Goal: Book appointment/travel/reservation

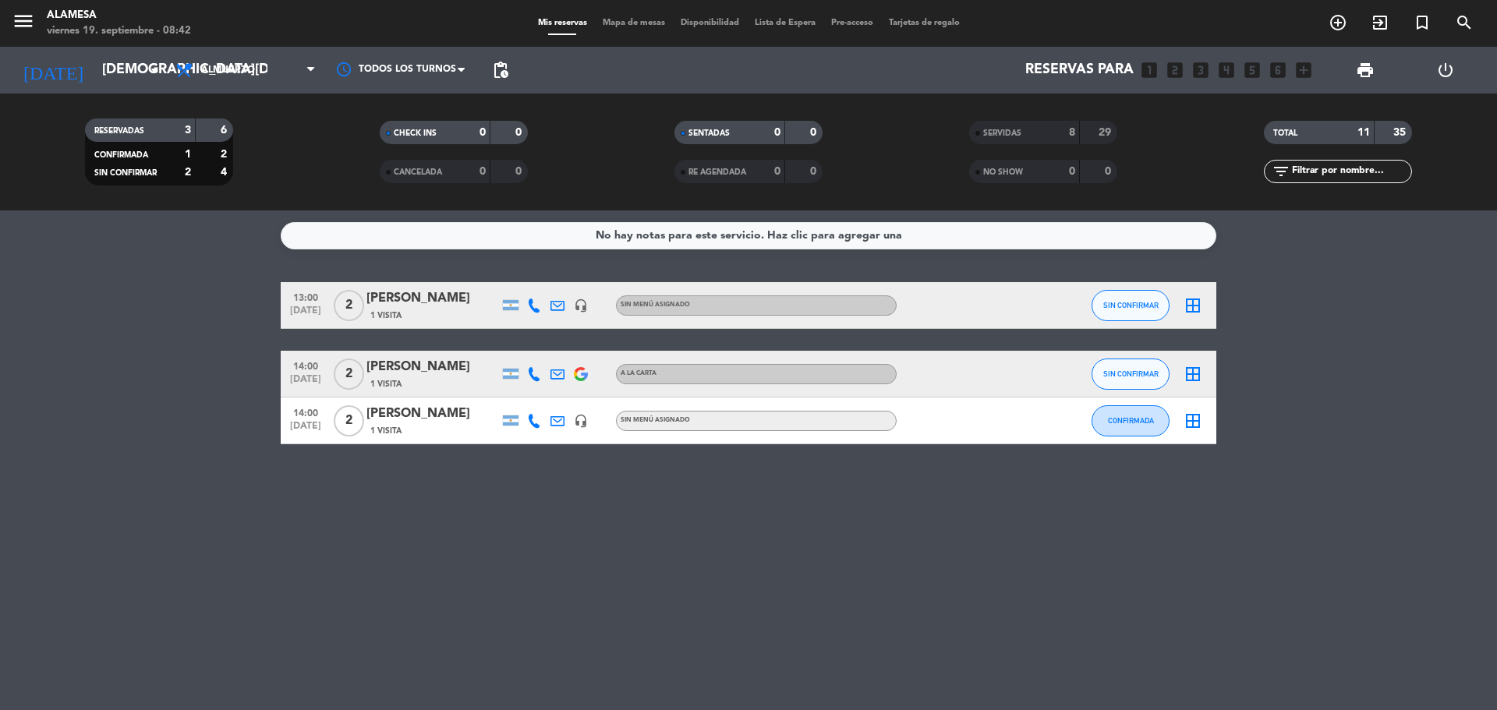
click at [85, 49] on div "[DATE] [DATE] arrow_drop_down" at bounding box center [90, 70] width 156 height 47
click at [87, 51] on div "[DATE] [DATE] arrow_drop_down" at bounding box center [90, 70] width 156 height 47
click at [106, 81] on input "[DEMOGRAPHIC_DATA][DATE]" at bounding box center [184, 70] width 181 height 31
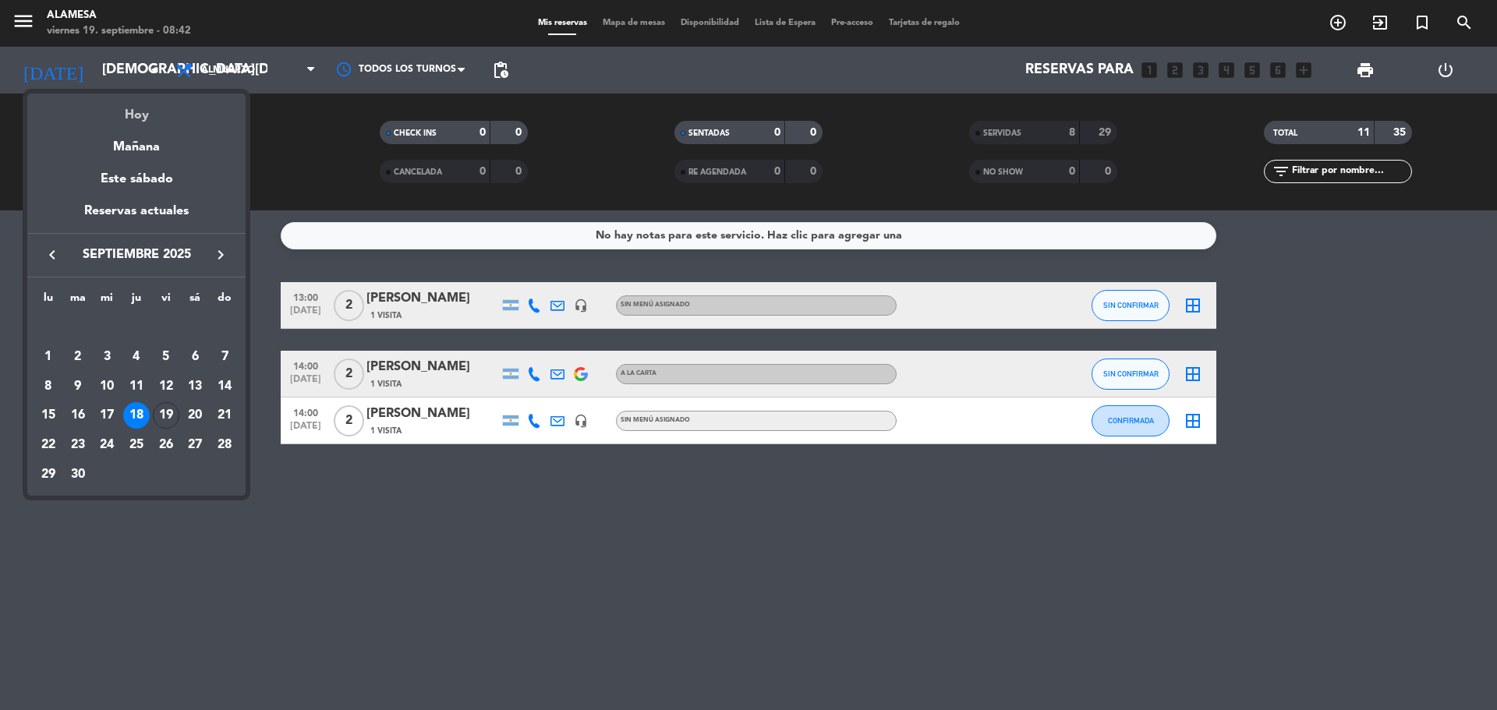
click at [112, 107] on div "Hoy" at bounding box center [136, 110] width 218 height 32
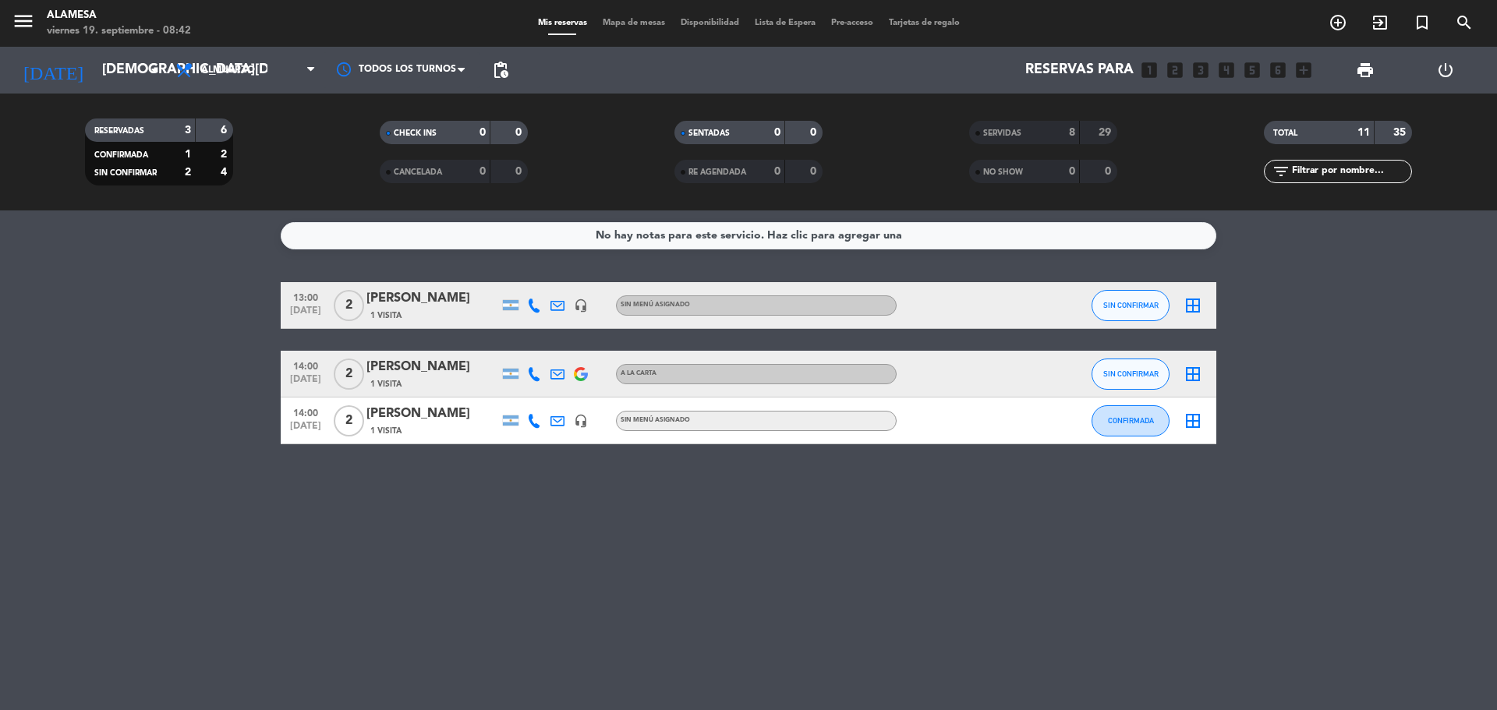
type input "[DATE]"
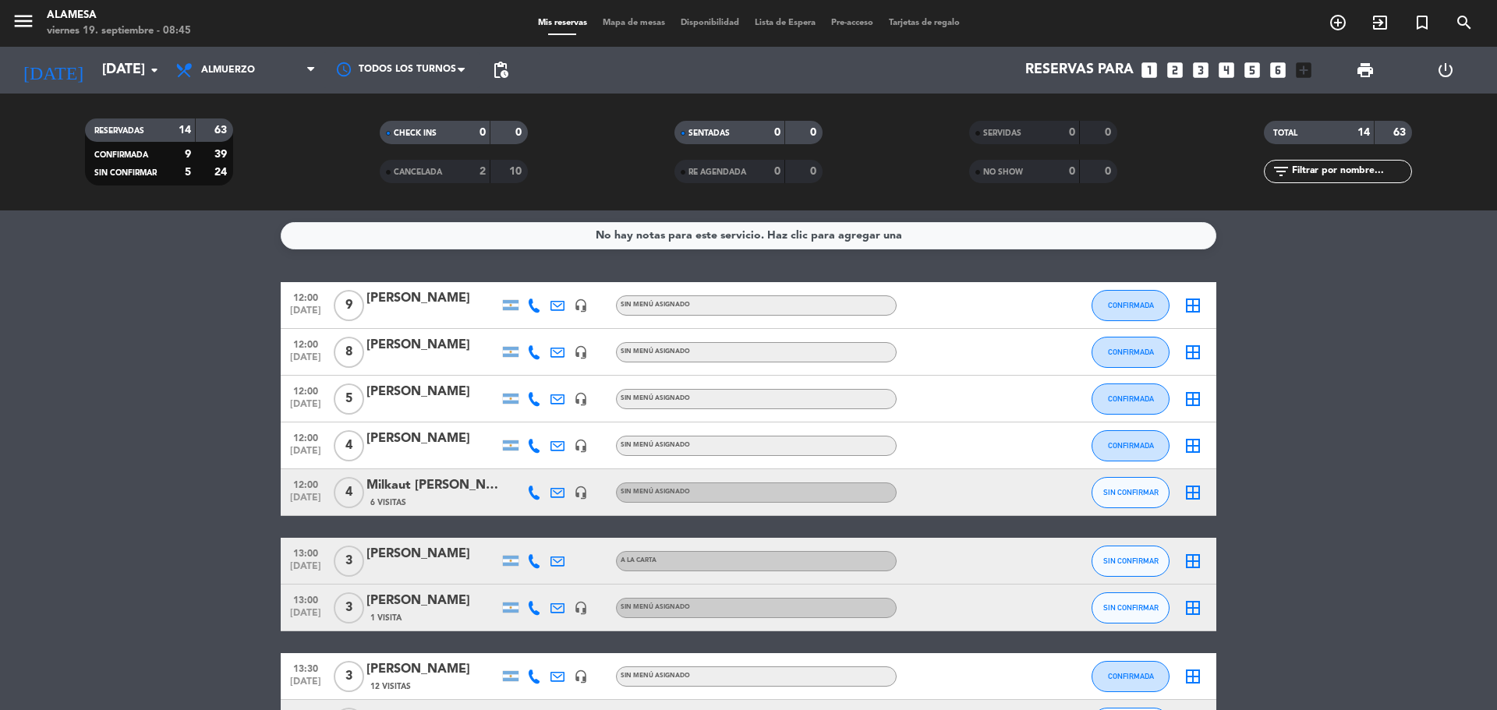
click at [310, 453] on span "[DATE]" at bounding box center [305, 455] width 39 height 18
click at [239, 485] on bookings-row "12:00 [DATE] 9 [PERSON_NAME] headset_mic Sin menú asignado CONFIRMADA border_al…" at bounding box center [748, 642] width 1497 height 720
click at [309, 391] on span "12:00" at bounding box center [305, 390] width 39 height 18
click at [249, 422] on bookings-row "12:00 [DATE] 9 [PERSON_NAME] headset_mic Sin menú asignado CONFIRMADA border_al…" at bounding box center [748, 642] width 1497 height 720
click at [309, 438] on span "12:00" at bounding box center [305, 437] width 39 height 18
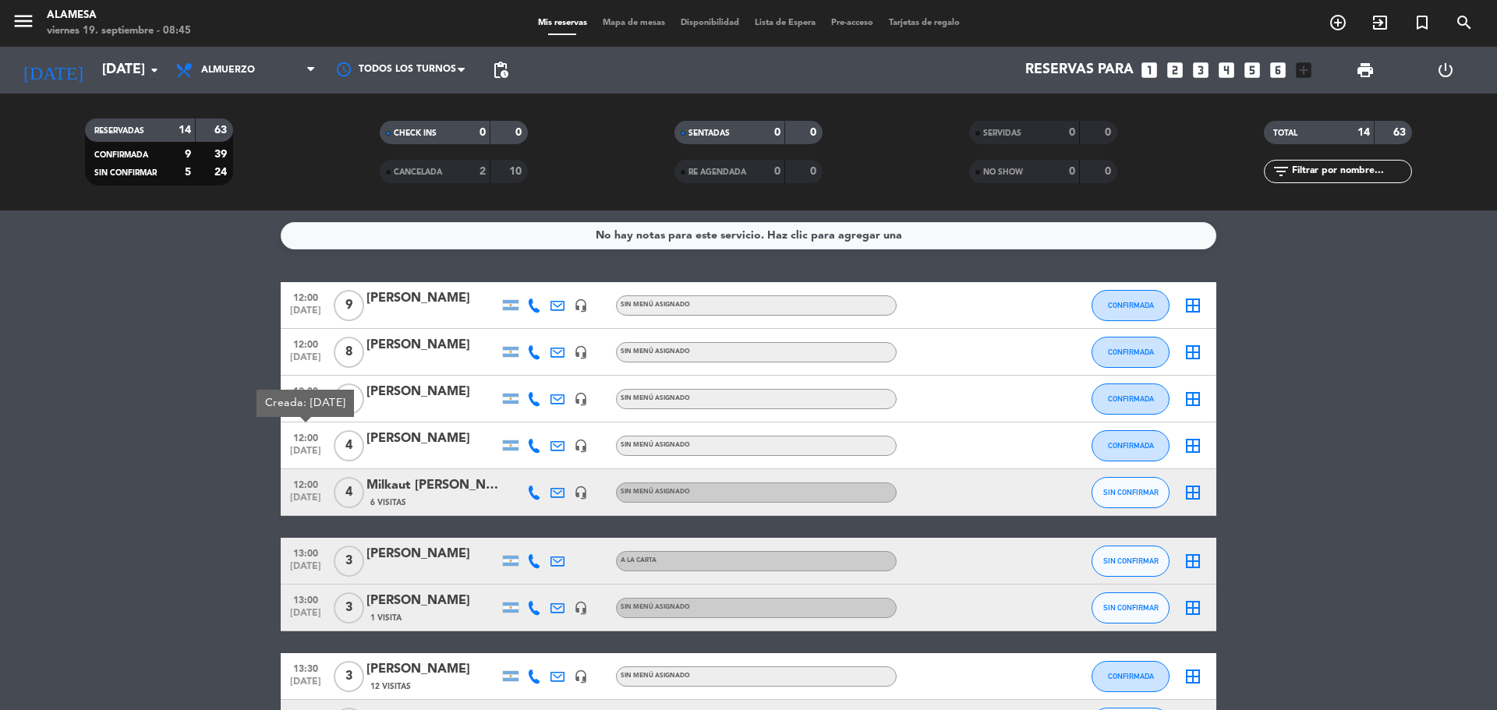
click at [296, 308] on span "[DATE]" at bounding box center [305, 315] width 39 height 18
click at [303, 345] on span "12:00" at bounding box center [305, 343] width 39 height 18
click at [299, 391] on span "12:00" at bounding box center [305, 390] width 39 height 18
click at [261, 447] on bookings-row "12:00 [DATE] 9 [PERSON_NAME] headset_mic Sin menú asignado CONFIRMADA border_al…" at bounding box center [748, 642] width 1497 height 720
click at [68, 377] on bookings-row "12:00 [DATE] 9 [PERSON_NAME] headset_mic Sin menú asignado CONFIRMADA border_al…" at bounding box center [748, 642] width 1497 height 720
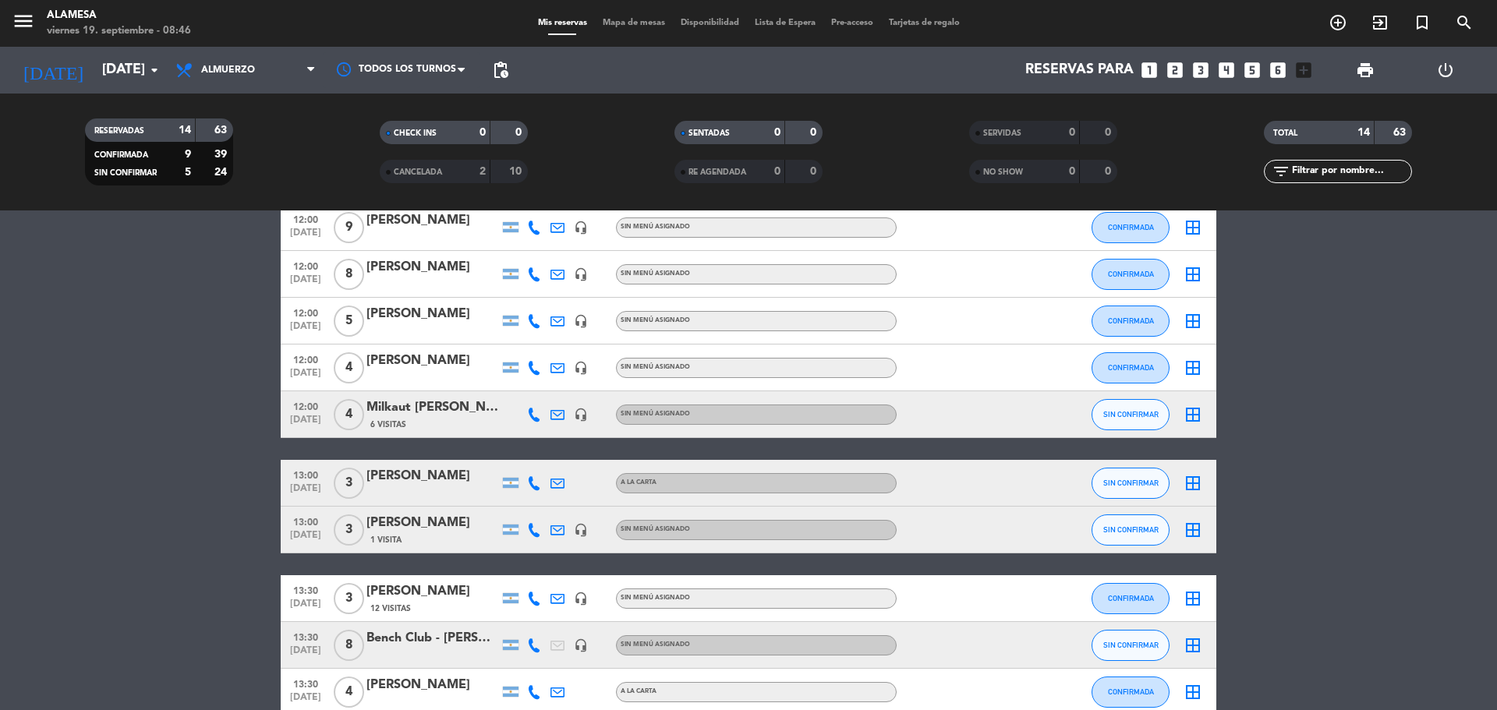
scroll to position [58, 0]
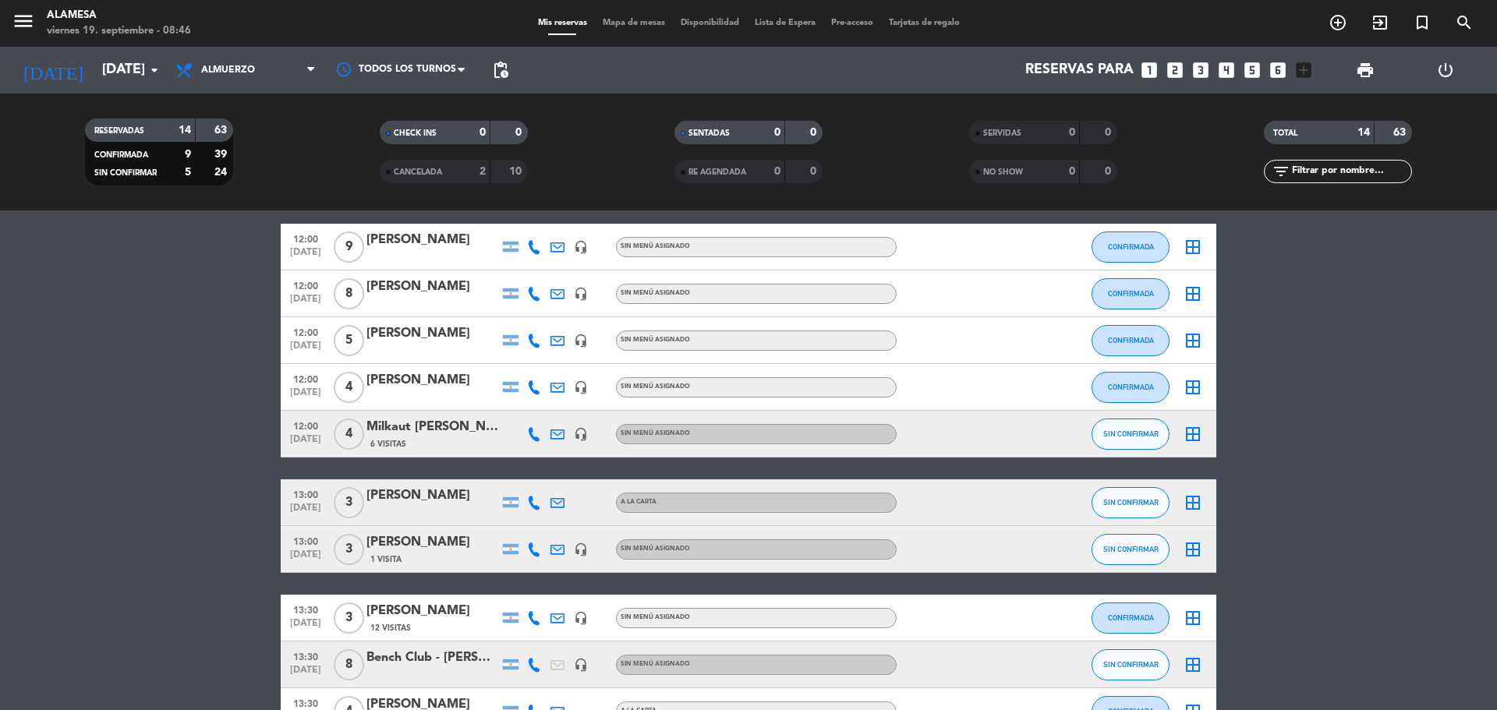
click at [99, 344] on bookings-row "12:00 [DATE] 9 [PERSON_NAME] headset_mic Sin menú asignado CONFIRMADA border_al…" at bounding box center [748, 584] width 1497 height 720
click at [189, 452] on bookings-row "12:00 [DATE] 9 [PERSON_NAME] headset_mic Sin menú asignado CONFIRMADA border_al…" at bounding box center [748, 584] width 1497 height 720
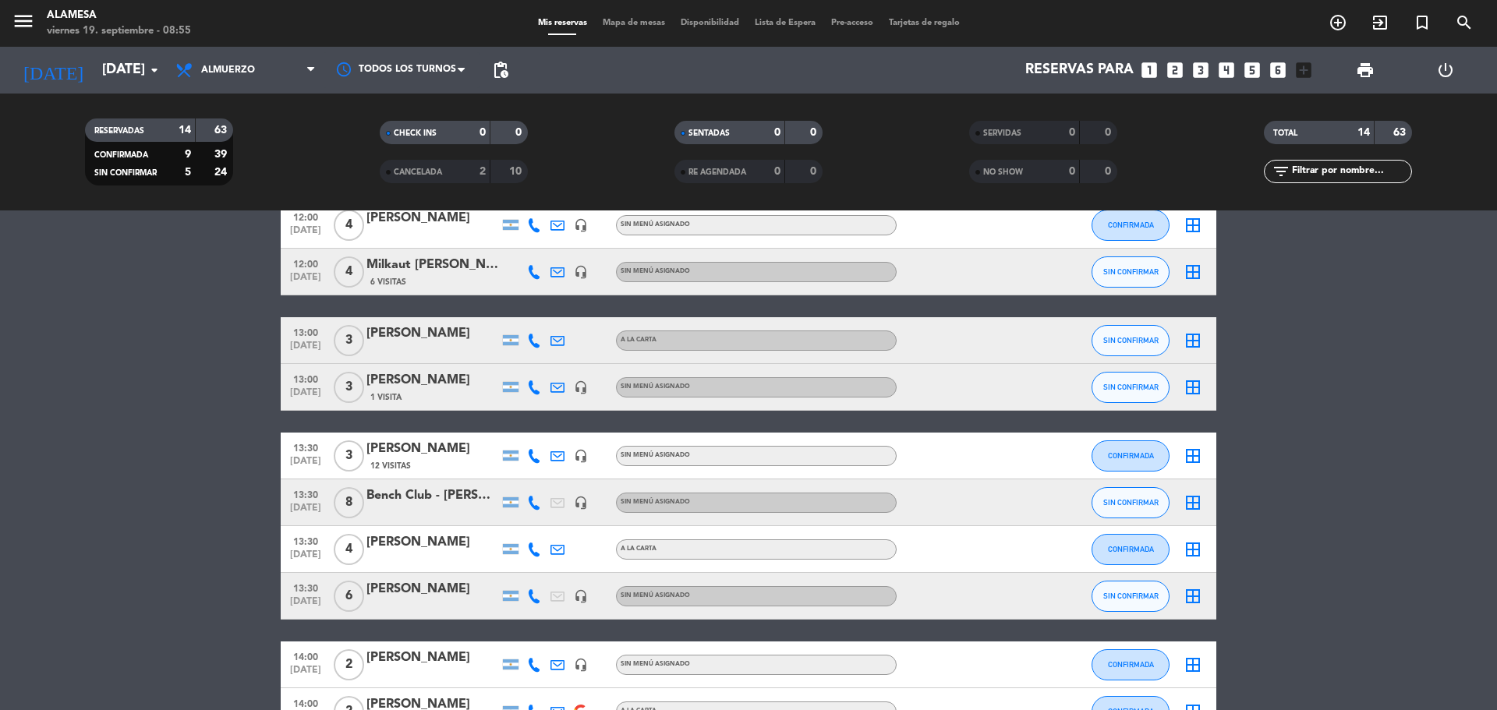
scroll to position [234, 0]
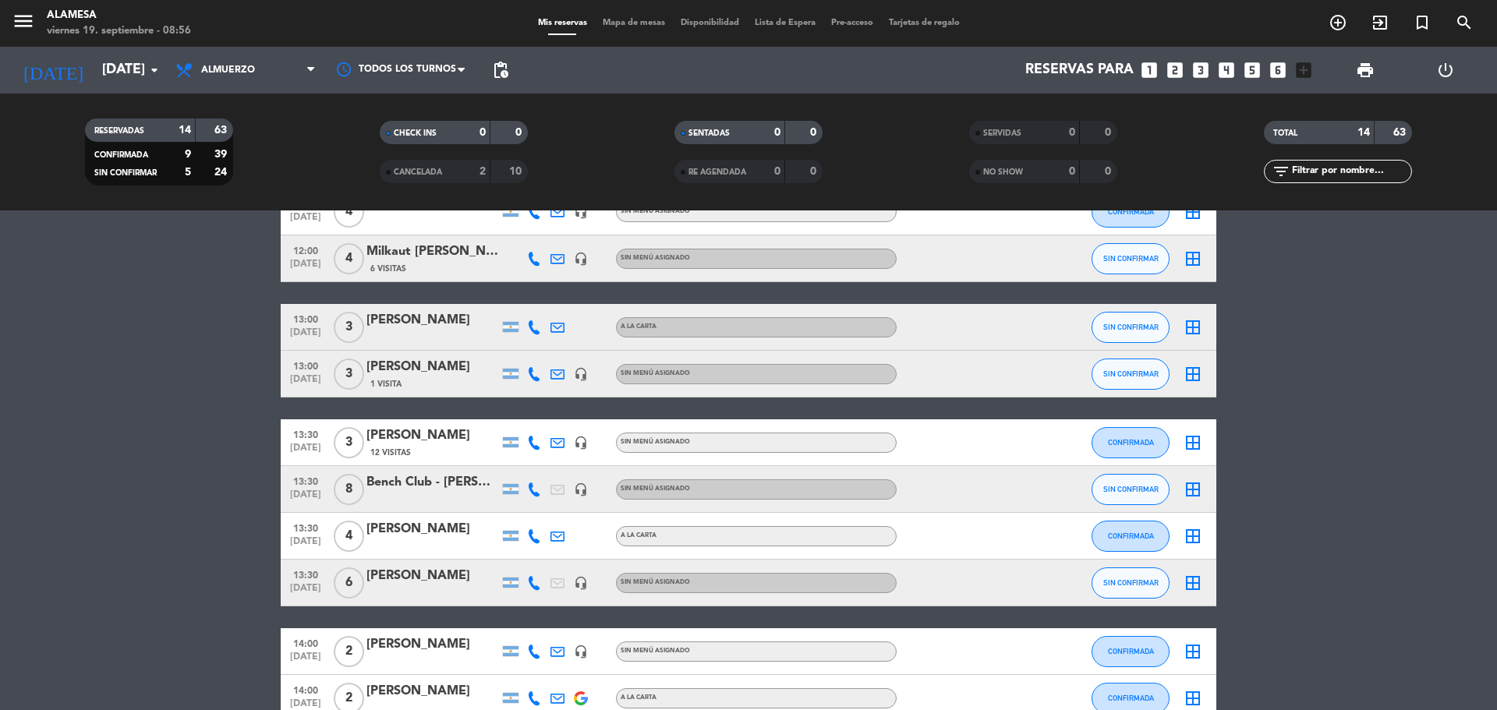
click at [220, 451] on bookings-row "12:00 [DATE] 9 [PERSON_NAME] headset_mic Sin menú asignado CONFIRMADA border_al…" at bounding box center [748, 408] width 1497 height 720
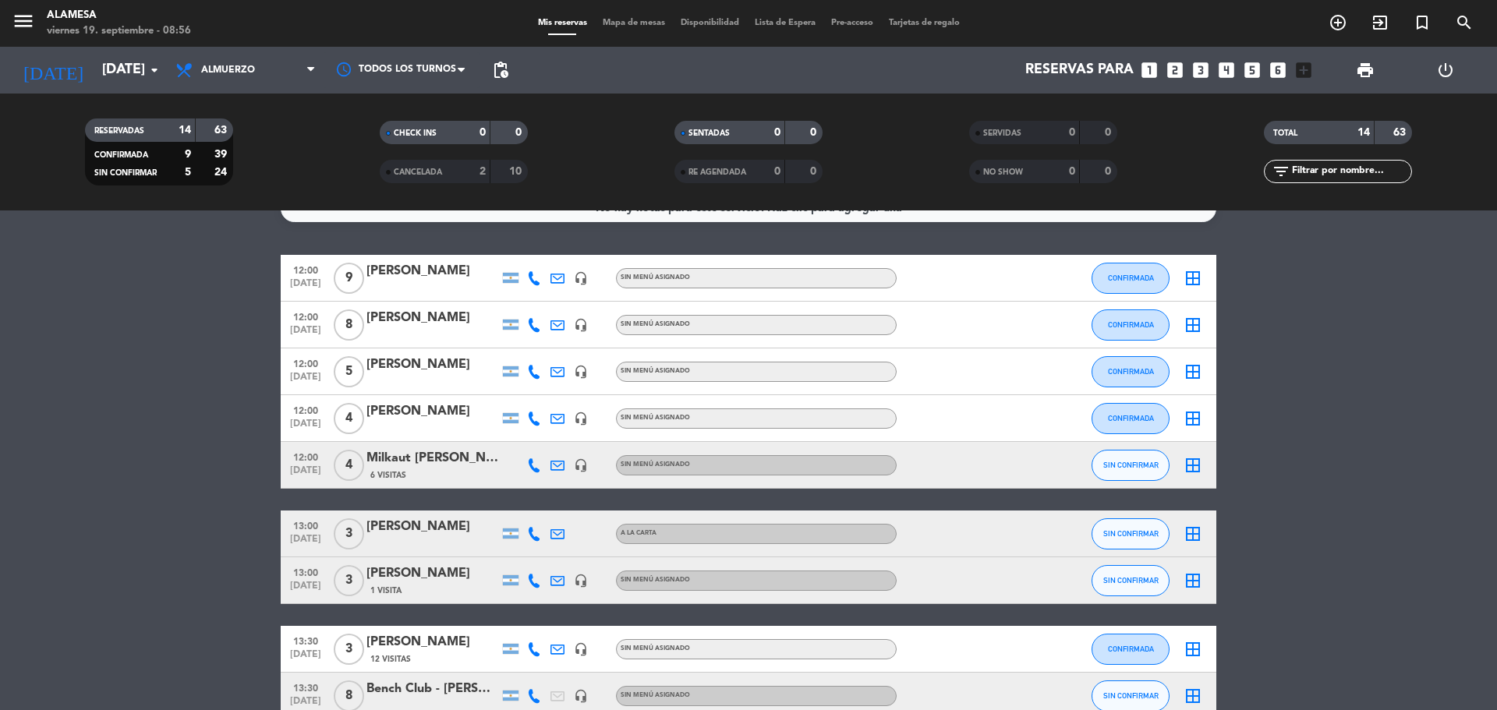
scroll to position [0, 0]
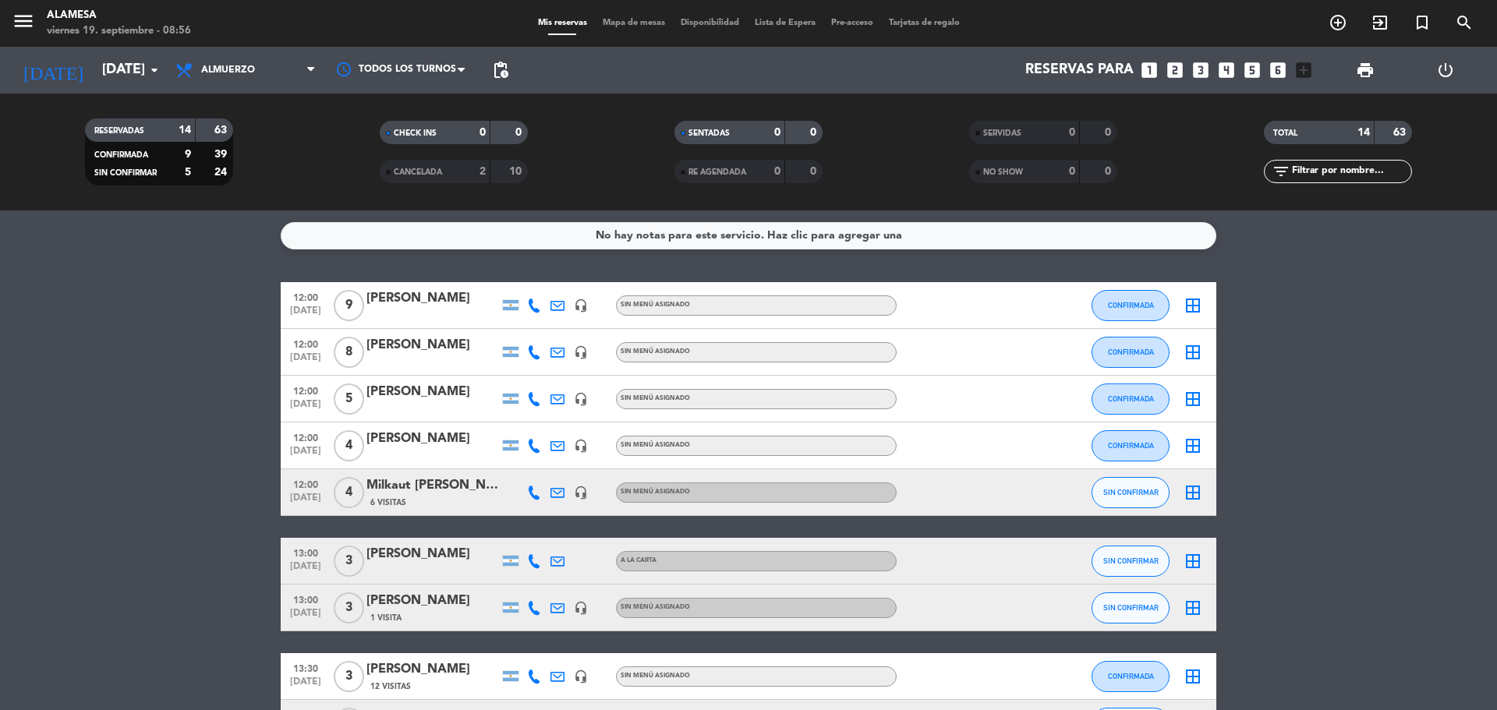
click at [220, 451] on bookings-row "12:00 [DATE] 9 [PERSON_NAME] headset_mic Sin menú asignado CONFIRMADA border_al…" at bounding box center [748, 642] width 1497 height 720
click at [168, 605] on bookings-row "12:00 [DATE] 9 [PERSON_NAME] headset_mic Sin menú asignado CONFIRMADA border_al…" at bounding box center [748, 642] width 1497 height 720
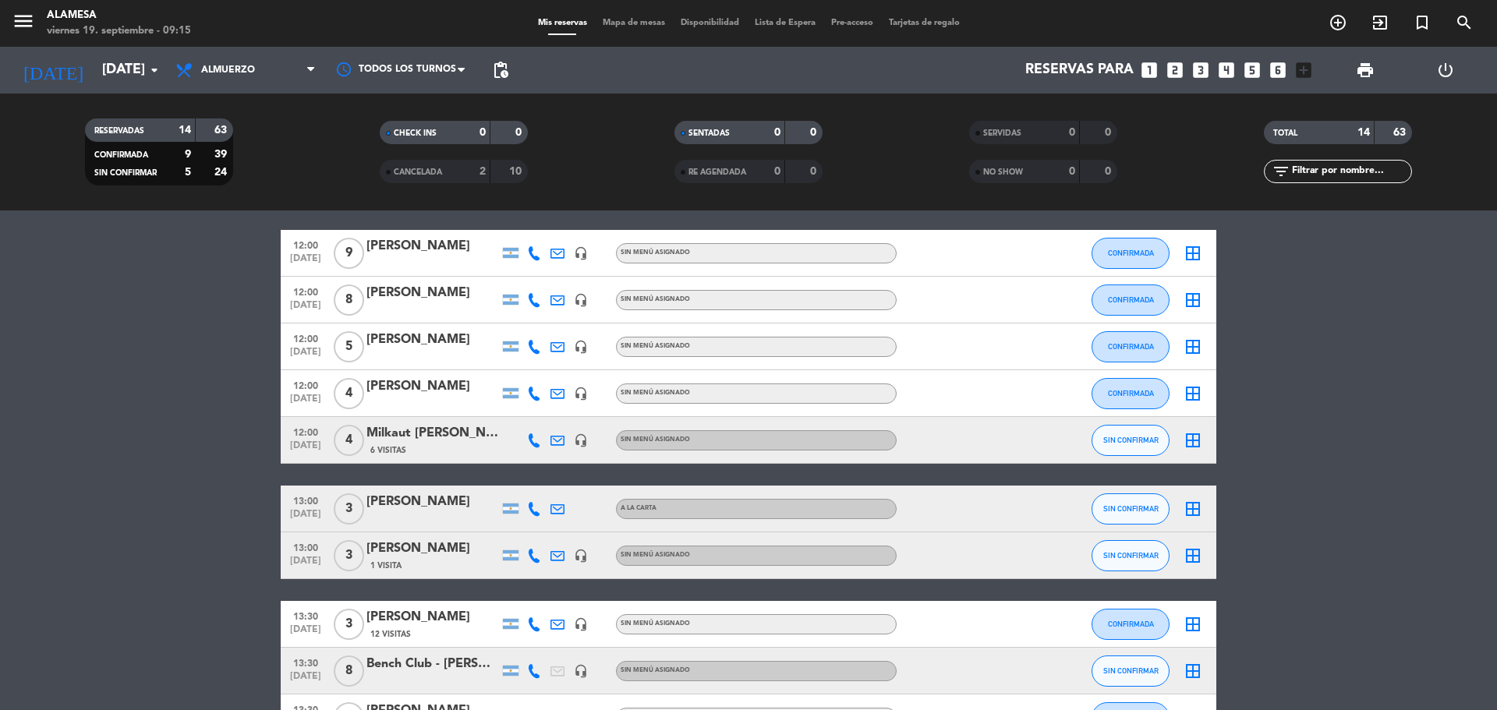
scroll to position [78, 0]
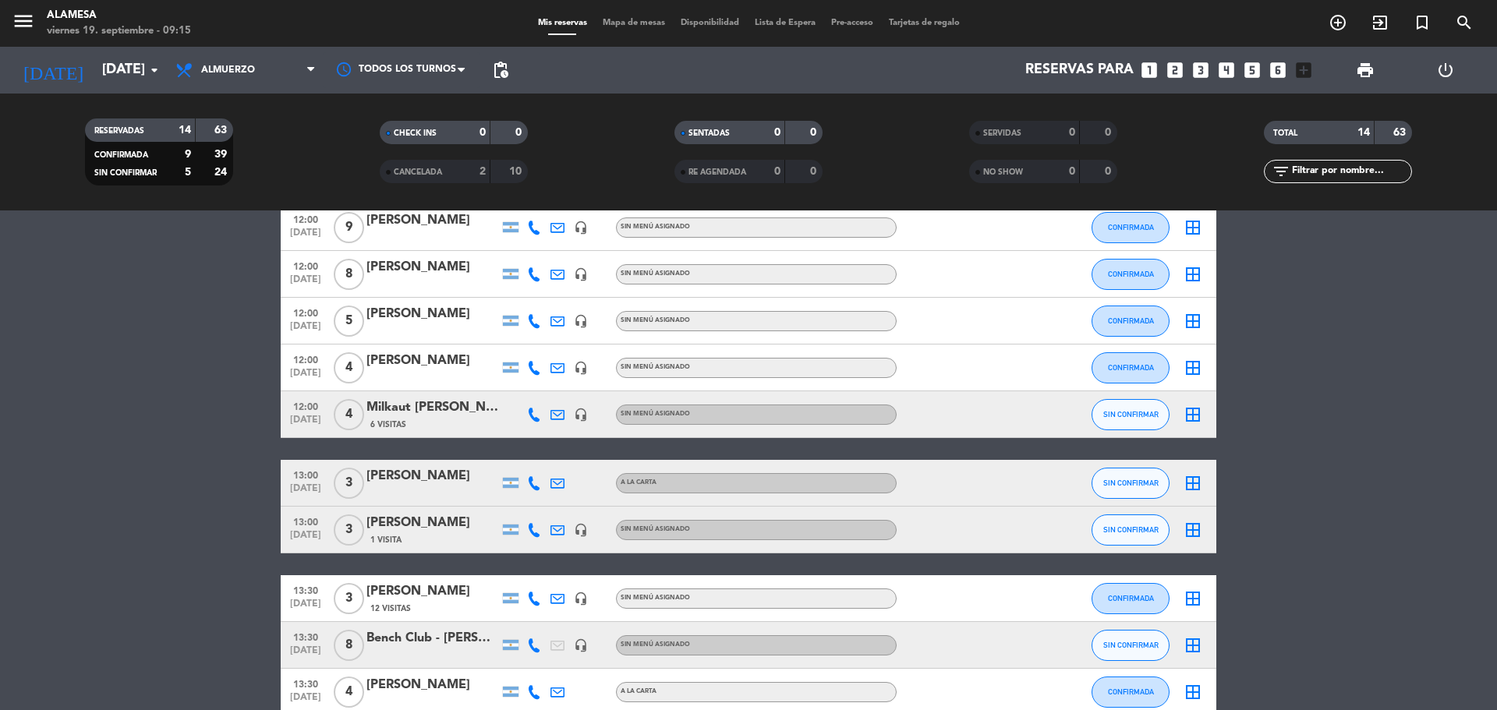
click at [142, 513] on bookings-row "12:00 [DATE] 9 [PERSON_NAME] headset_mic Sin menú asignado CONFIRMADA border_al…" at bounding box center [748, 564] width 1497 height 720
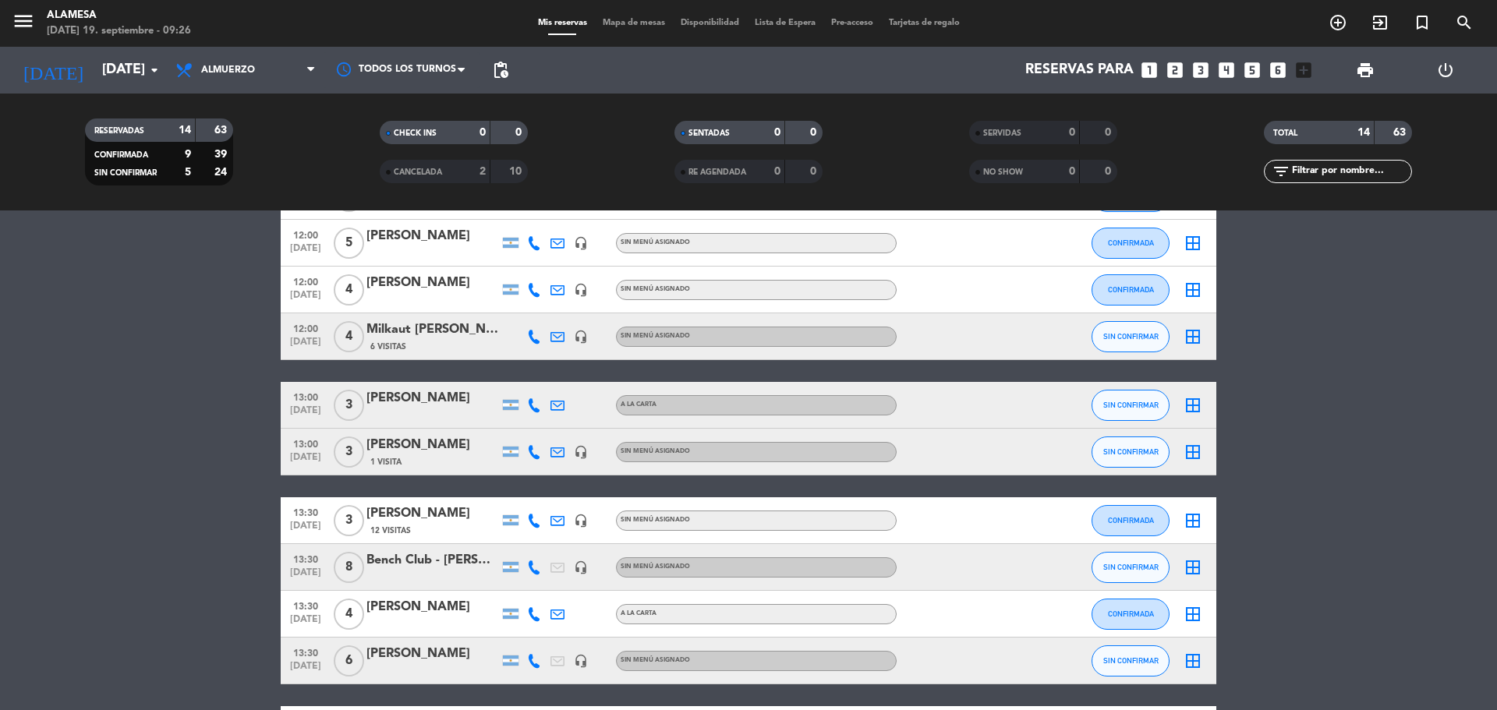
scroll to position [0, 0]
